Goal: Task Accomplishment & Management: Use online tool/utility

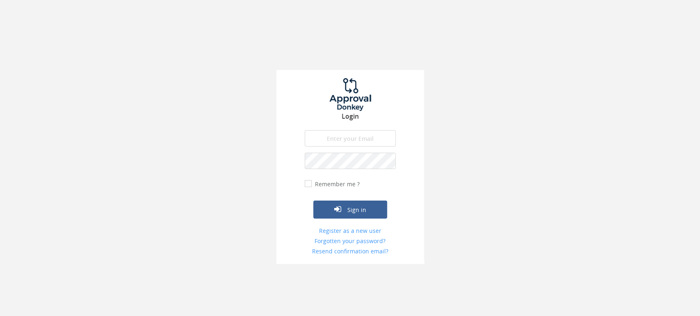
type input "[PERSON_NAME][EMAIL_ADDRESS][PERSON_NAME][DOMAIN_NAME]"
click at [307, 184] on input "Remember me ?" at bounding box center [307, 183] width 5 height 5
checkbox input "true"
click at [338, 212] on icon "submit" at bounding box center [337, 209] width 7 height 8
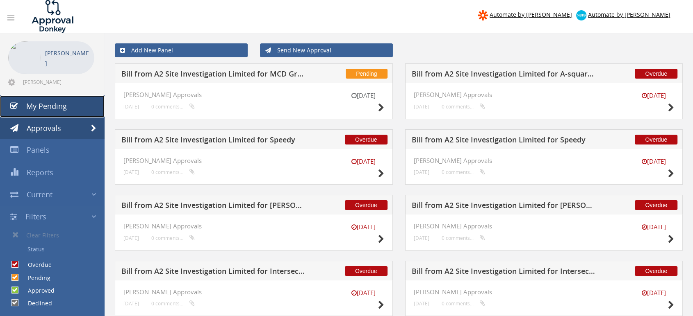
click at [54, 111] on span "My Pending" at bounding box center [46, 106] width 41 height 10
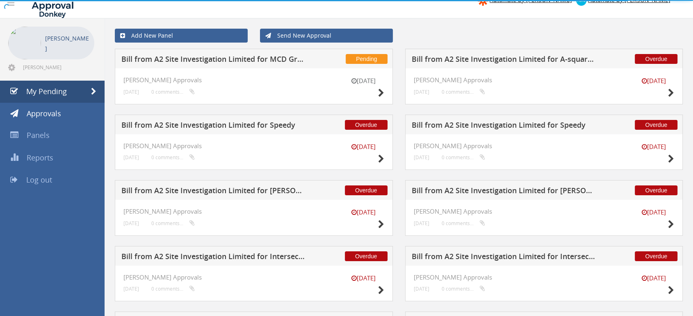
scroll to position [355, 0]
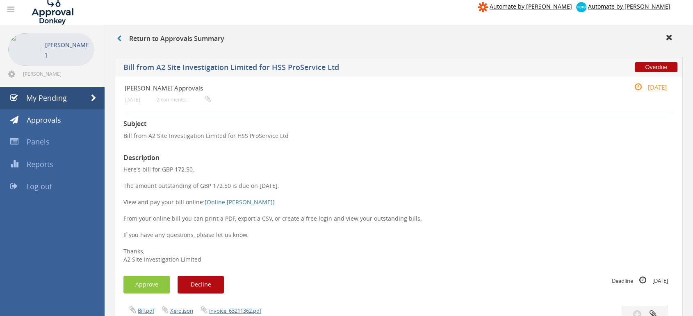
scroll to position [182, 0]
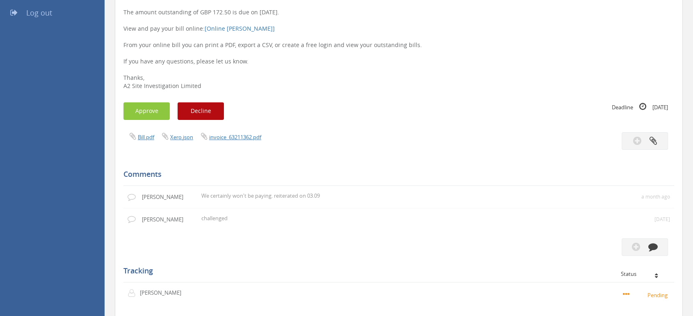
click at [289, 159] on div "Subject Bill from A2 Site Investigation Limited for HSS ProService Ltd Descript…" at bounding box center [398, 220] width 551 height 563
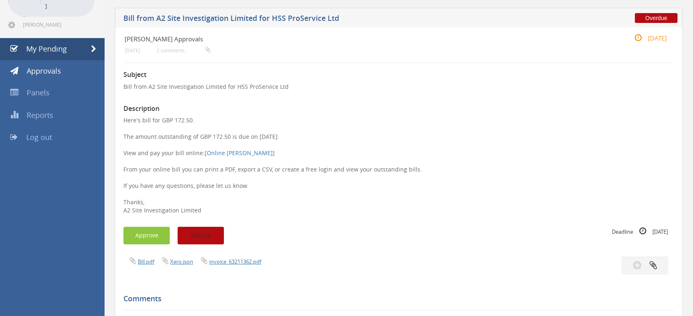
scroll to position [0, 0]
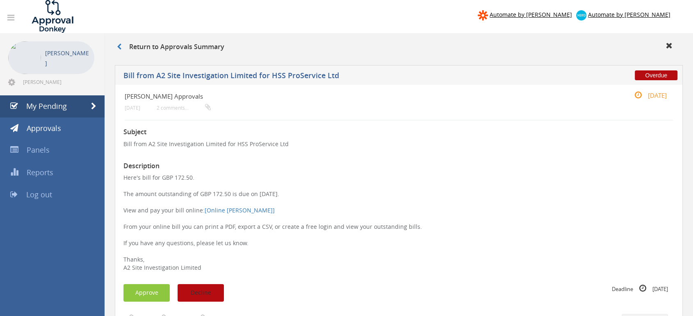
click at [210, 291] on button "Decline" at bounding box center [201, 294] width 46 height 18
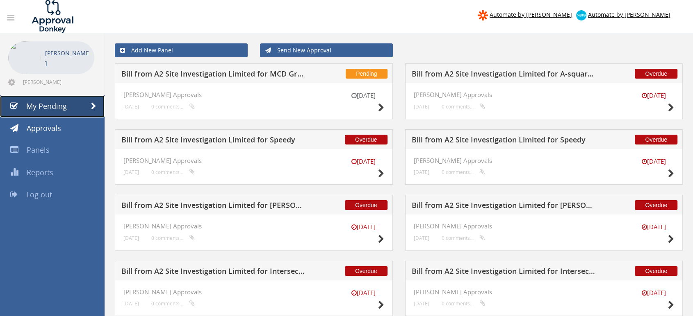
click at [52, 108] on span "My Pending" at bounding box center [46, 106] width 41 height 10
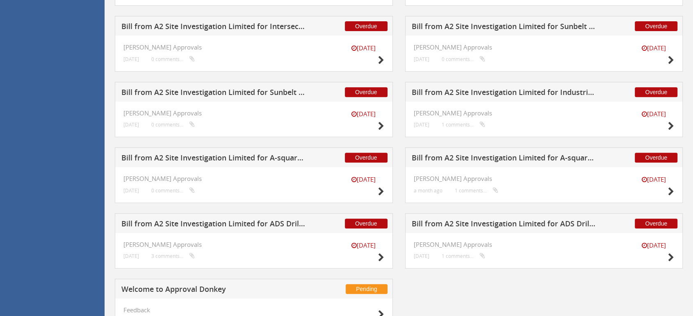
scroll to position [355, 0]
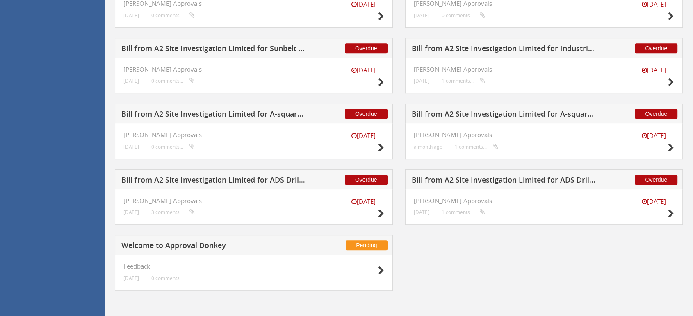
drag, startPoint x: 676, startPoint y: 212, endPoint x: 662, endPoint y: 227, distance: 19.4
click at [654, 245] on div "Pending Bill from A2 Site Investigation Limited for MCD Ground Solutions 16 Oct…" at bounding box center [399, 5] width 580 height 592
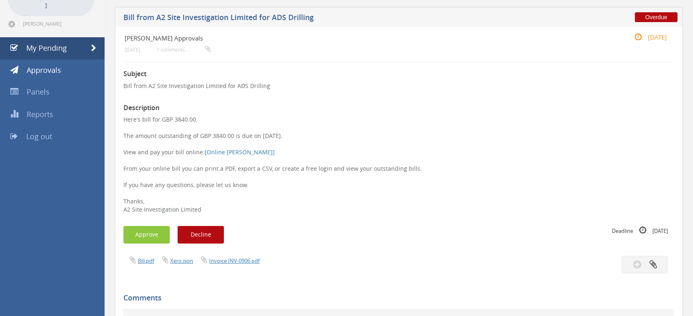
scroll to position [137, 0]
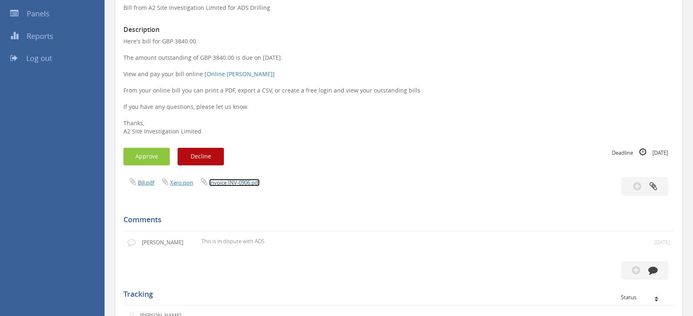
click at [225, 182] on link "Invoice INV-0906.pdf" at bounding box center [234, 182] width 50 height 7
click at [643, 269] on button "button" at bounding box center [644, 271] width 46 height 18
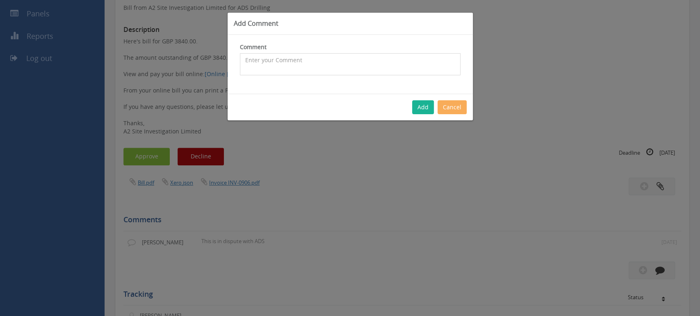
click at [307, 61] on textarea at bounding box center [350, 64] width 221 height 22
type textarea "agreed with ADS we will not be paying for this"
click at [430, 107] on button "Add" at bounding box center [423, 107] width 22 height 14
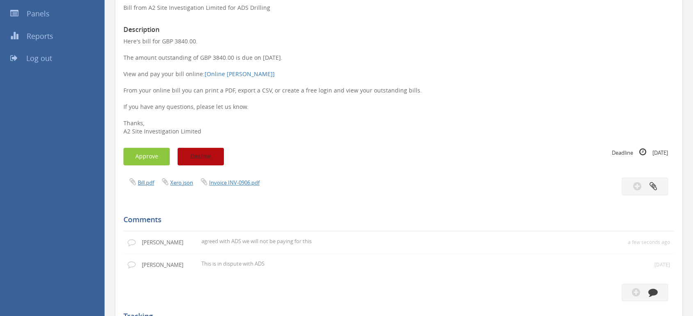
click at [213, 154] on button "Decline" at bounding box center [201, 157] width 46 height 18
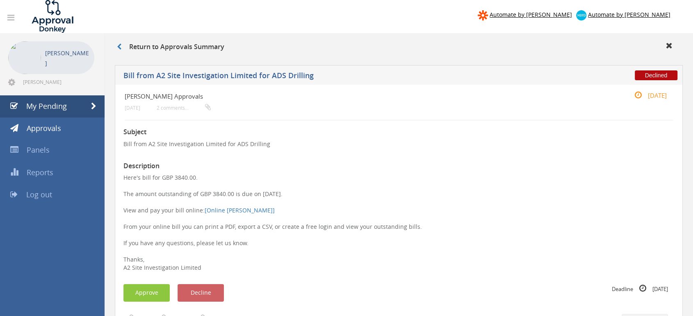
scroll to position [228, 0]
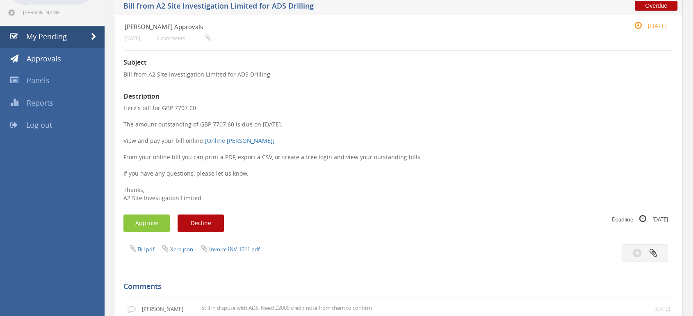
scroll to position [137, 0]
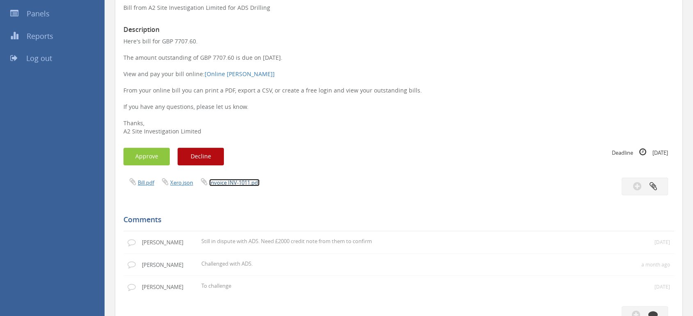
click at [241, 183] on link "Invoice INV-1011.pdf" at bounding box center [234, 182] width 50 height 7
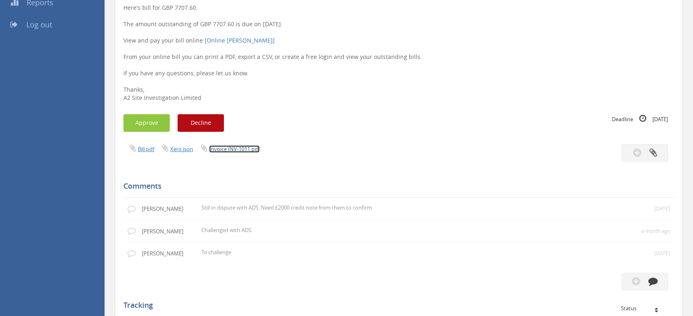
scroll to position [228, 0]
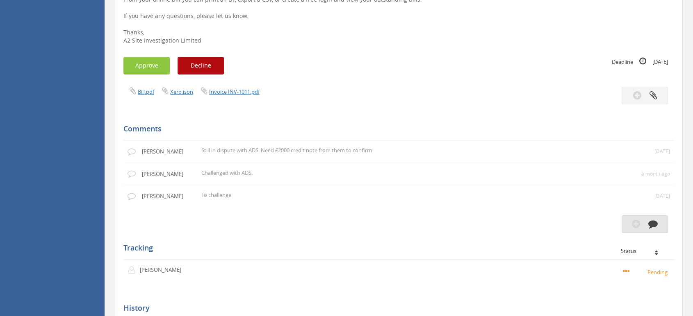
click at [639, 230] on button "button" at bounding box center [644, 225] width 46 height 18
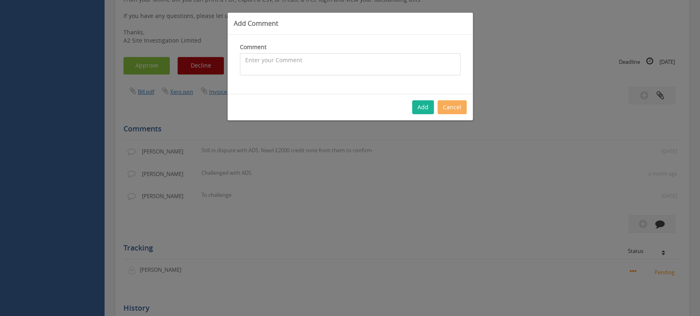
click at [314, 56] on textarea at bounding box center [350, 64] width 221 height 22
type textarea "Agreed we will pay the invoice -£2000"
drag, startPoint x: 266, startPoint y: 61, endPoint x: 209, endPoint y: 54, distance: 56.6
click at [210, 57] on div "Add Comment Comment Agreed we will pay the invoice -£2000 The comment is requir…" at bounding box center [350, 158] width 700 height 316
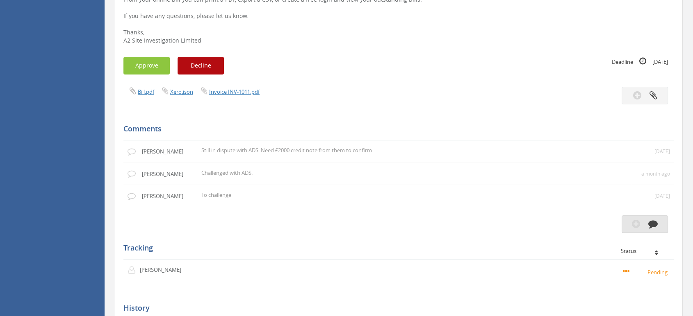
click at [636, 223] on icon "button" at bounding box center [636, 223] width 8 height 9
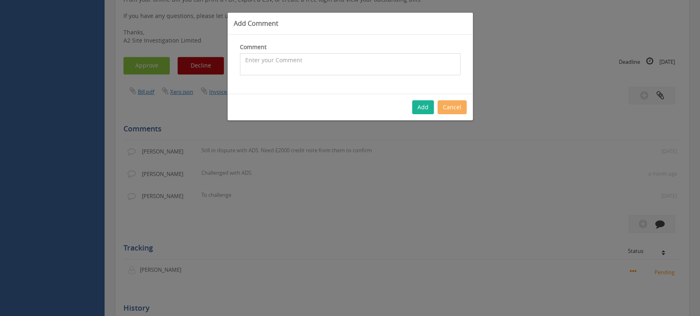
click at [294, 53] on textarea at bounding box center [350, 64] width 221 height 22
type textarea "We will pay the invoice -£2000"
click at [424, 107] on button "Add" at bounding box center [423, 107] width 22 height 14
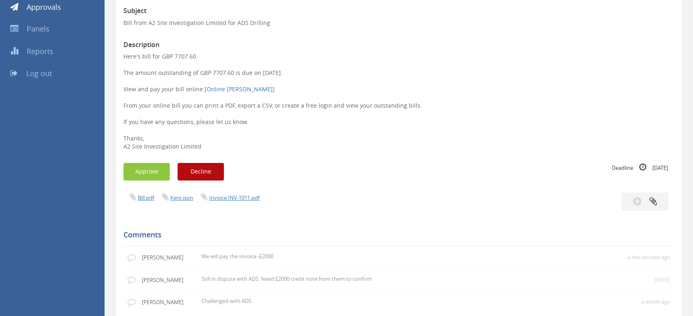
scroll to position [0, 0]
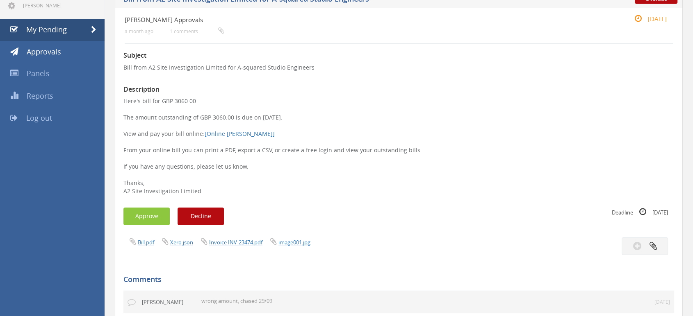
scroll to position [137, 0]
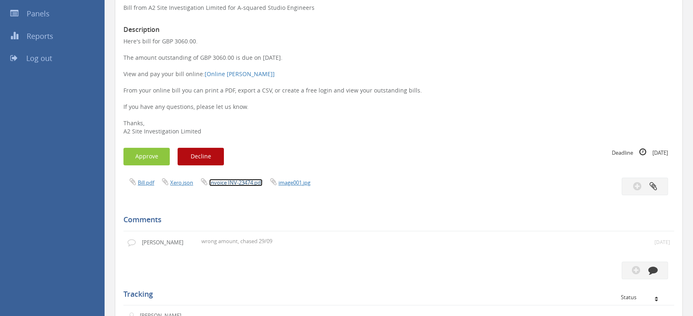
click at [245, 185] on link "Invoice INV-23474.pdf" at bounding box center [235, 182] width 53 height 7
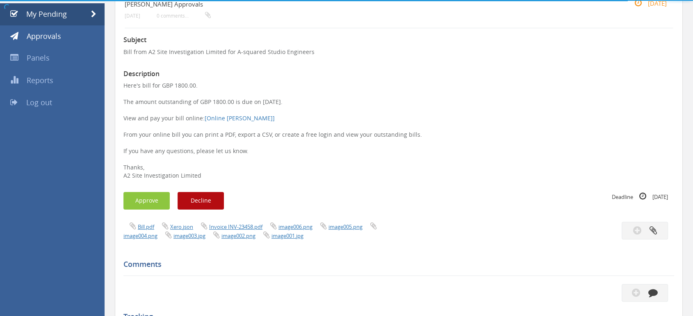
scroll to position [137, 0]
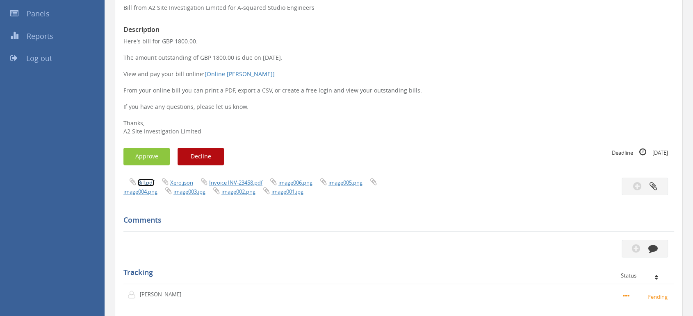
click at [143, 181] on link "Bill.pdf" at bounding box center [146, 182] width 16 height 7
click at [228, 183] on link "Invoice INV-23458.pdf" at bounding box center [235, 182] width 53 height 7
click at [645, 248] on button "button" at bounding box center [644, 249] width 46 height 18
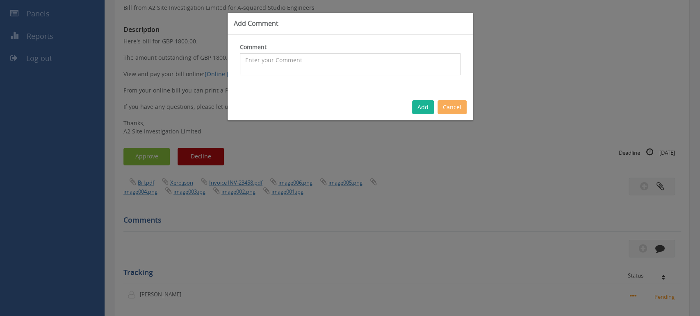
click at [291, 65] on textarea at bounding box center [350, 64] width 221 height 22
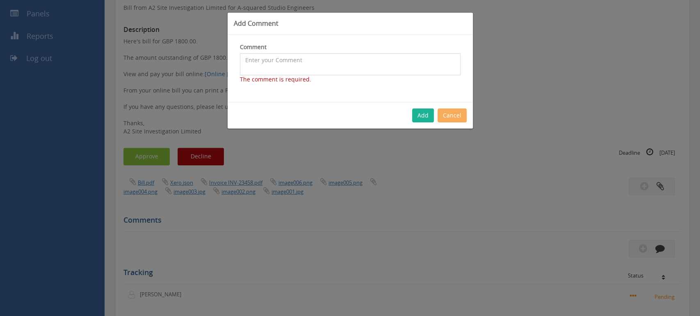
click at [295, 62] on textarea at bounding box center [350, 64] width 221 height 22
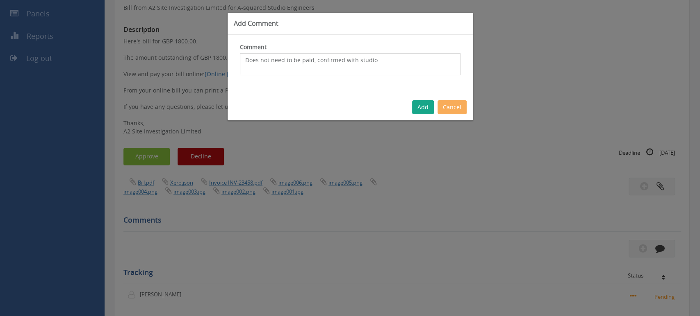
type textarea "Does not need to be paid, confirmed with studio"
click at [420, 107] on button "Add" at bounding box center [423, 107] width 22 height 14
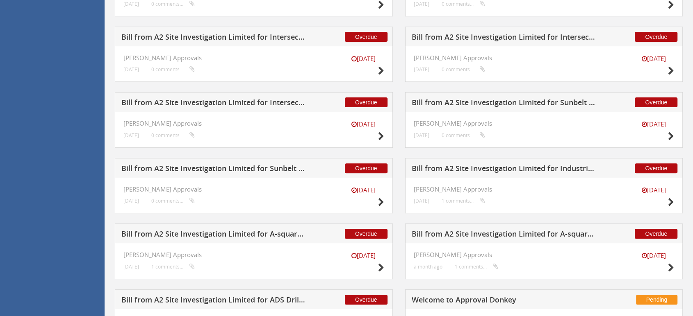
scroll to position [289, 0]
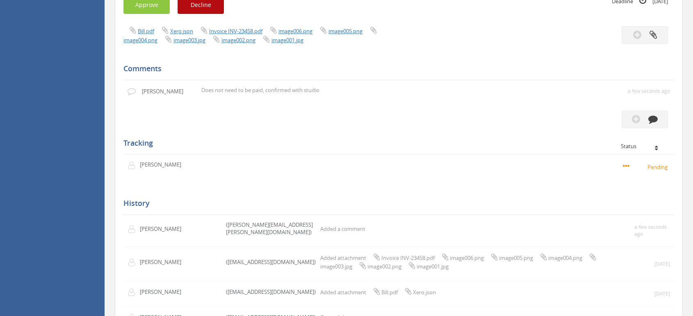
scroll to position [228, 0]
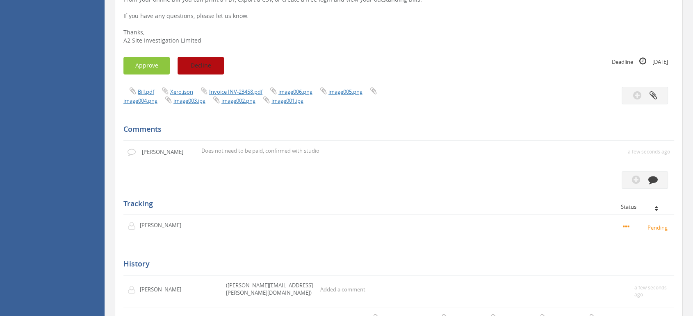
click at [210, 60] on button "Decline" at bounding box center [201, 66] width 46 height 18
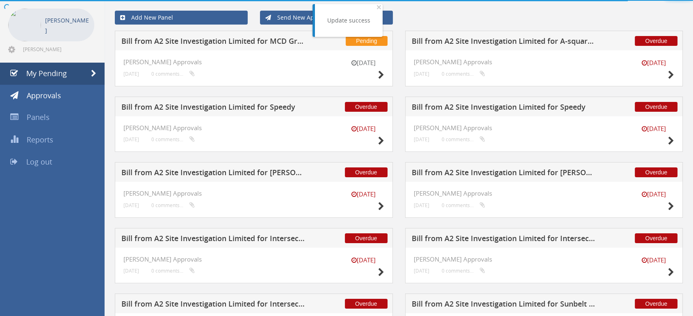
scroll to position [228, 0]
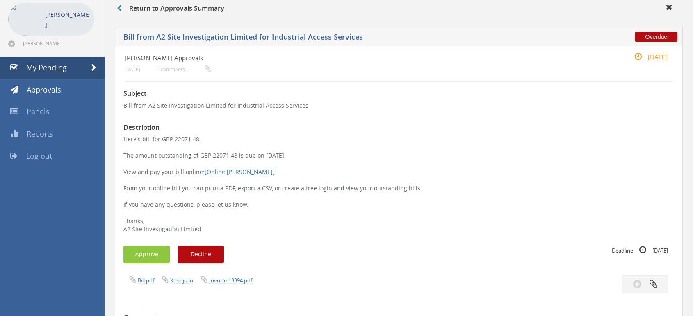
scroll to position [91, 0]
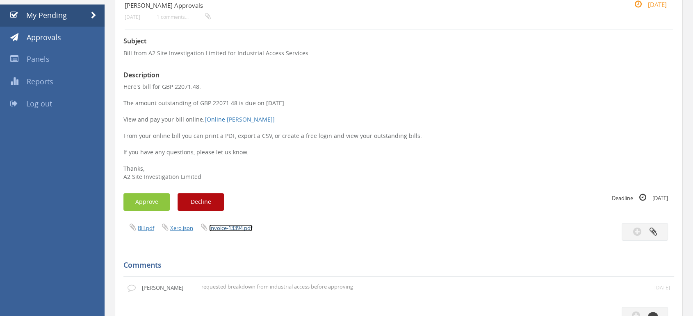
click at [228, 229] on link "Invoice-13394.pdf" at bounding box center [230, 228] width 43 height 7
click at [155, 203] on button "Approve" at bounding box center [146, 203] width 46 height 18
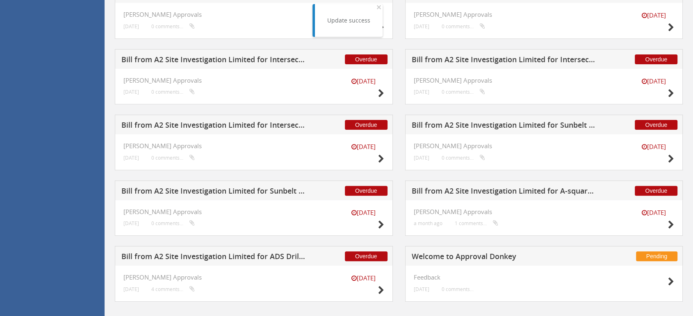
scroll to position [223, 0]
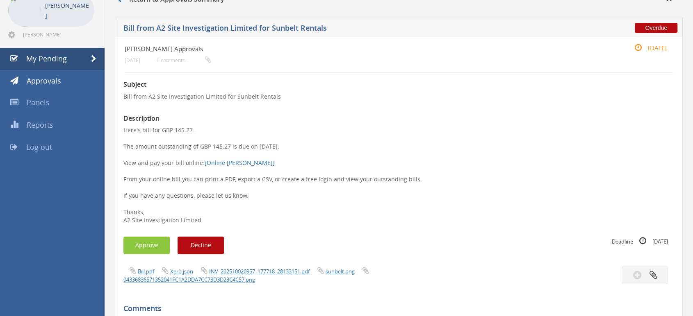
scroll to position [137, 0]
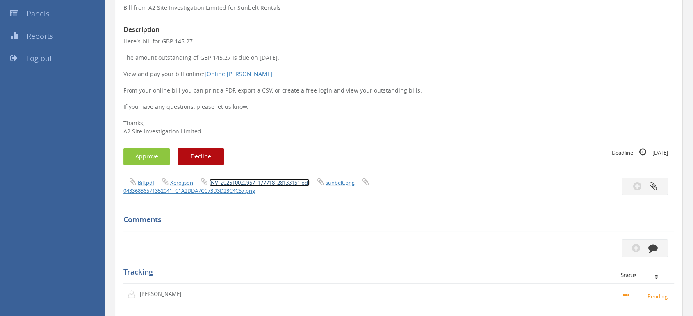
click at [246, 182] on link "INV_202510020957_177718_28133151.pdf" at bounding box center [259, 182] width 100 height 7
click at [167, 156] on button "Approve" at bounding box center [146, 157] width 46 height 18
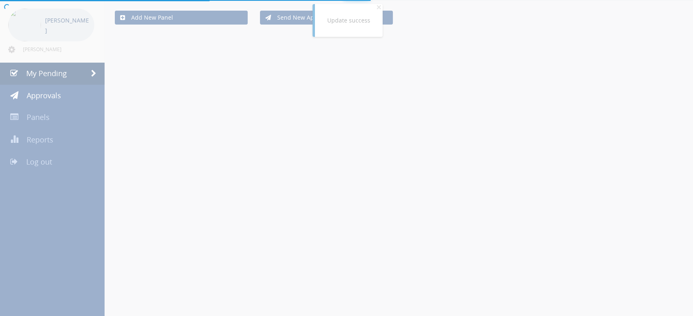
scroll to position [137, 0]
